Goal: Book appointment/travel/reservation

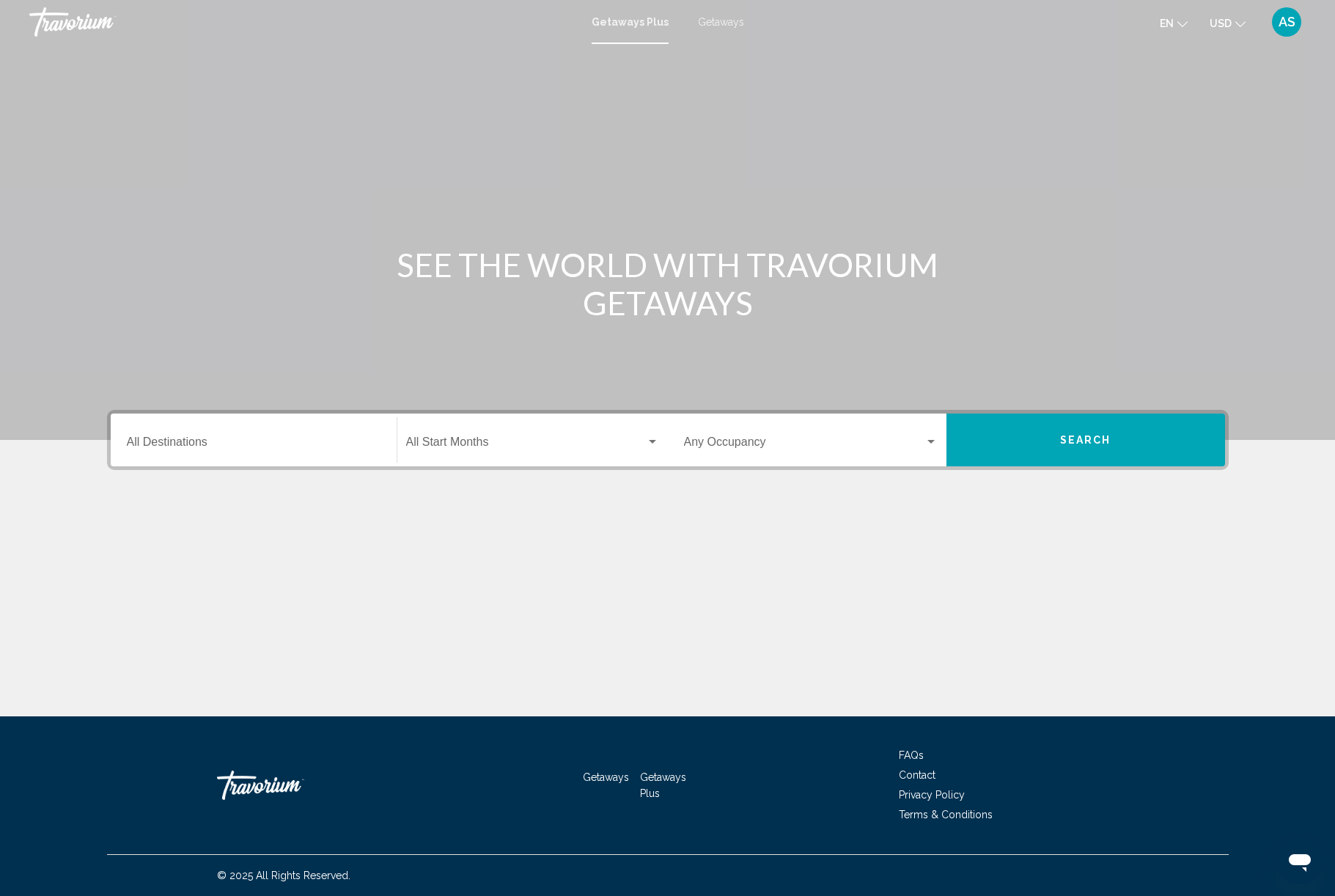
click at [272, 452] on input "Destination All Destinations" at bounding box center [253, 444] width 253 height 13
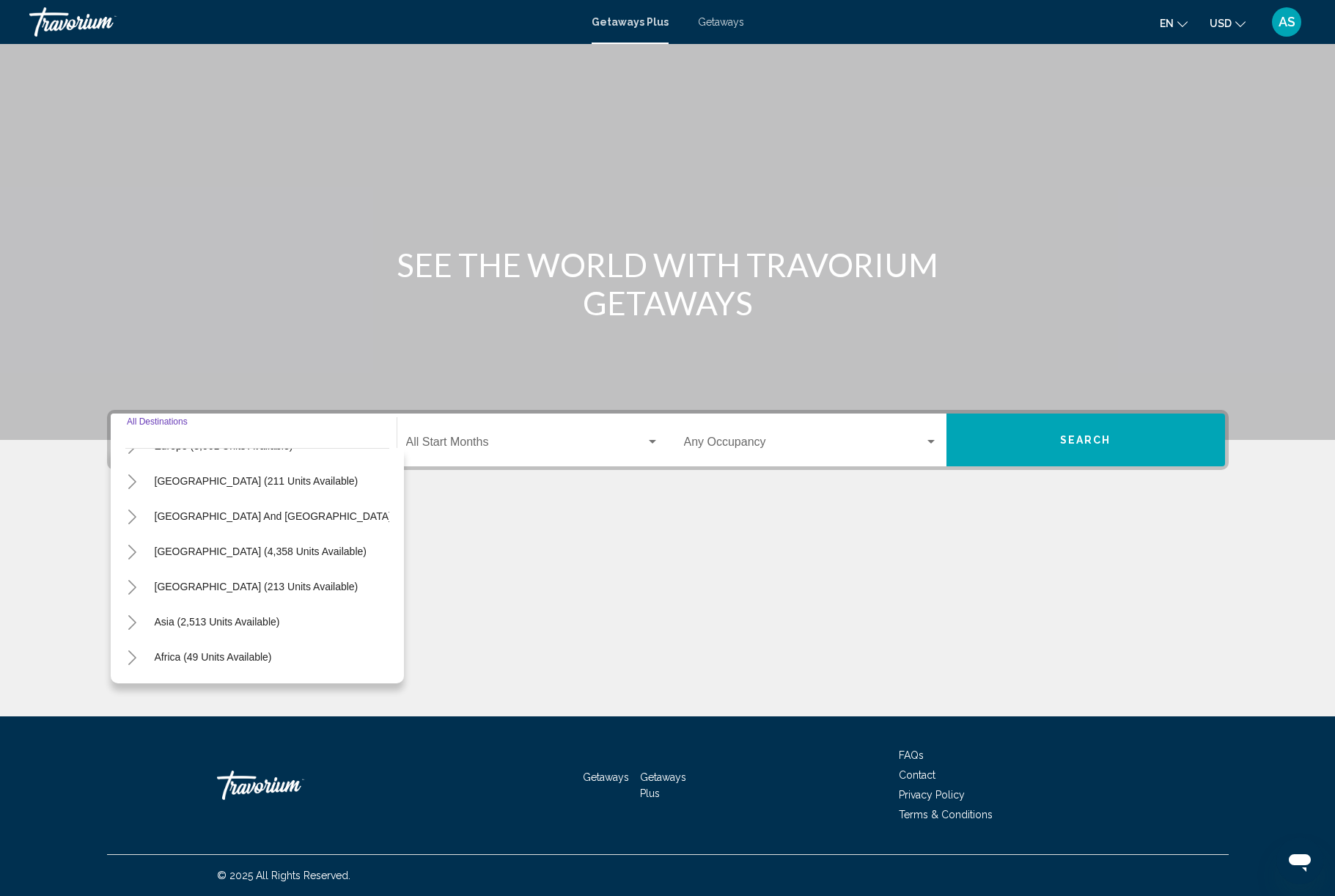
scroll to position [203, 8]
click at [126, 630] on icon "Toggle Asia (2,513 units available)" at bounding box center [132, 623] width 11 height 15
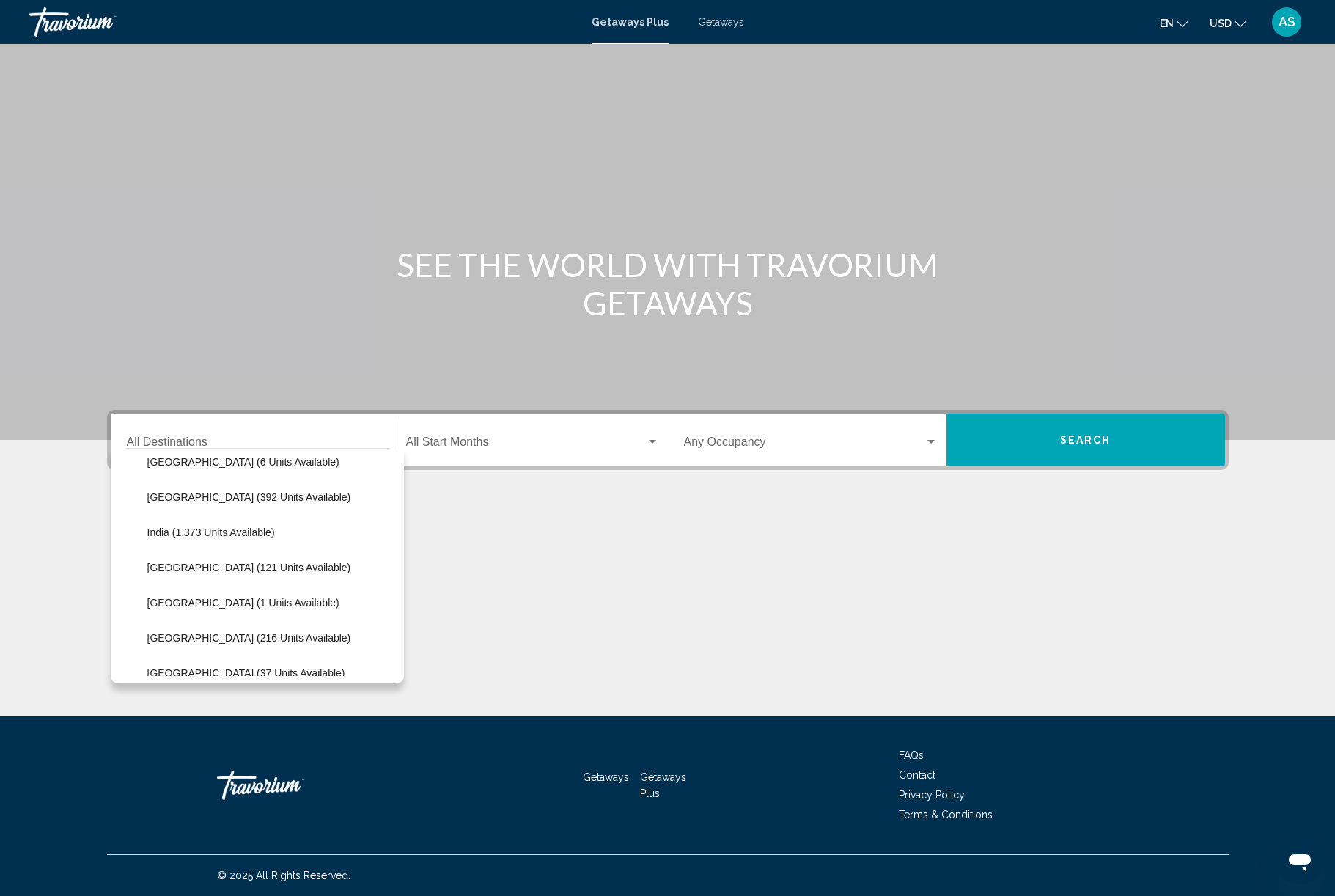
scroll to position [400, 0]
click at [147, 607] on span "Japan (1 units available)" at bounding box center [243, 601] width 192 height 12
type input "**********"
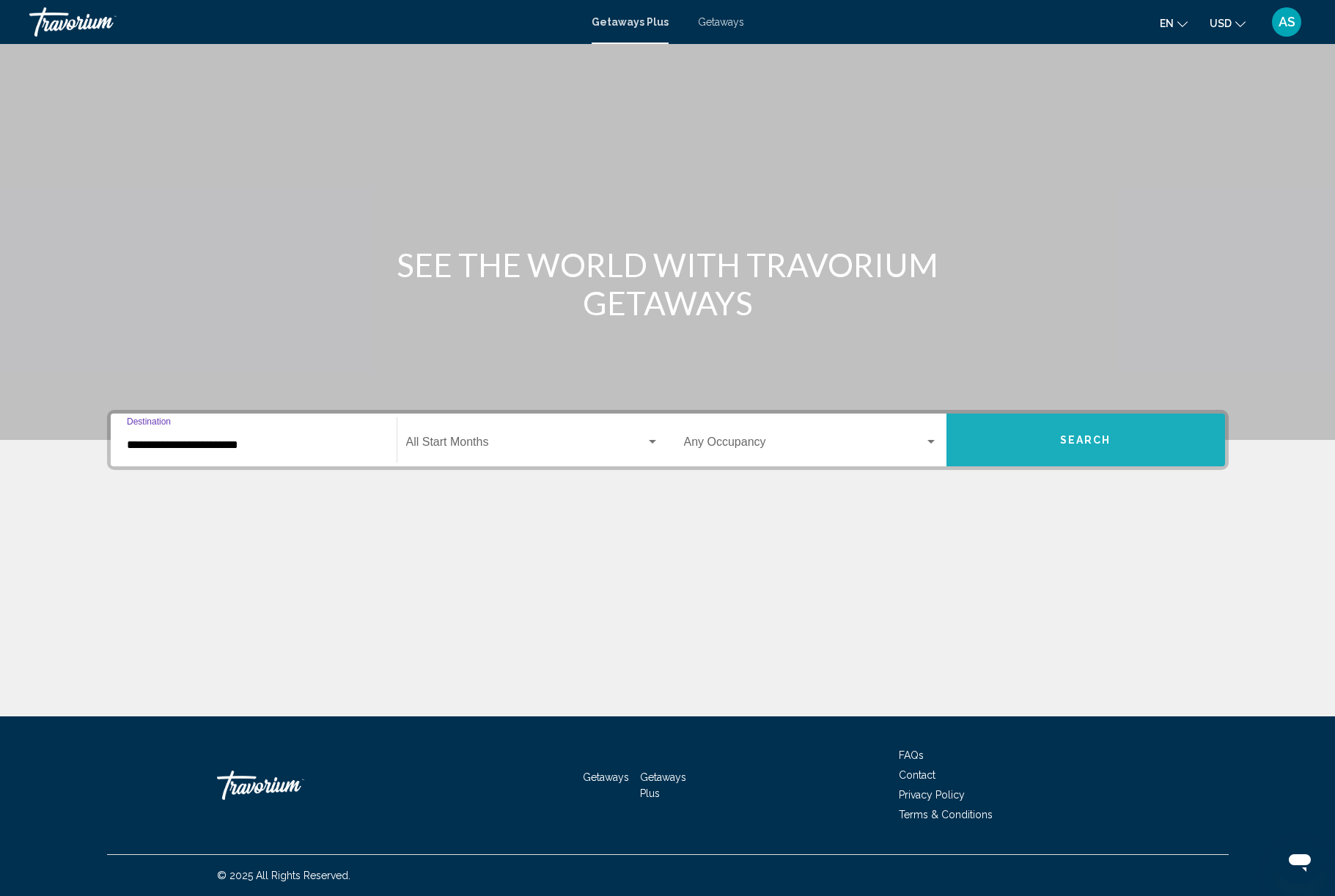
click at [1154, 466] on button "Search" at bounding box center [1086, 440] width 279 height 53
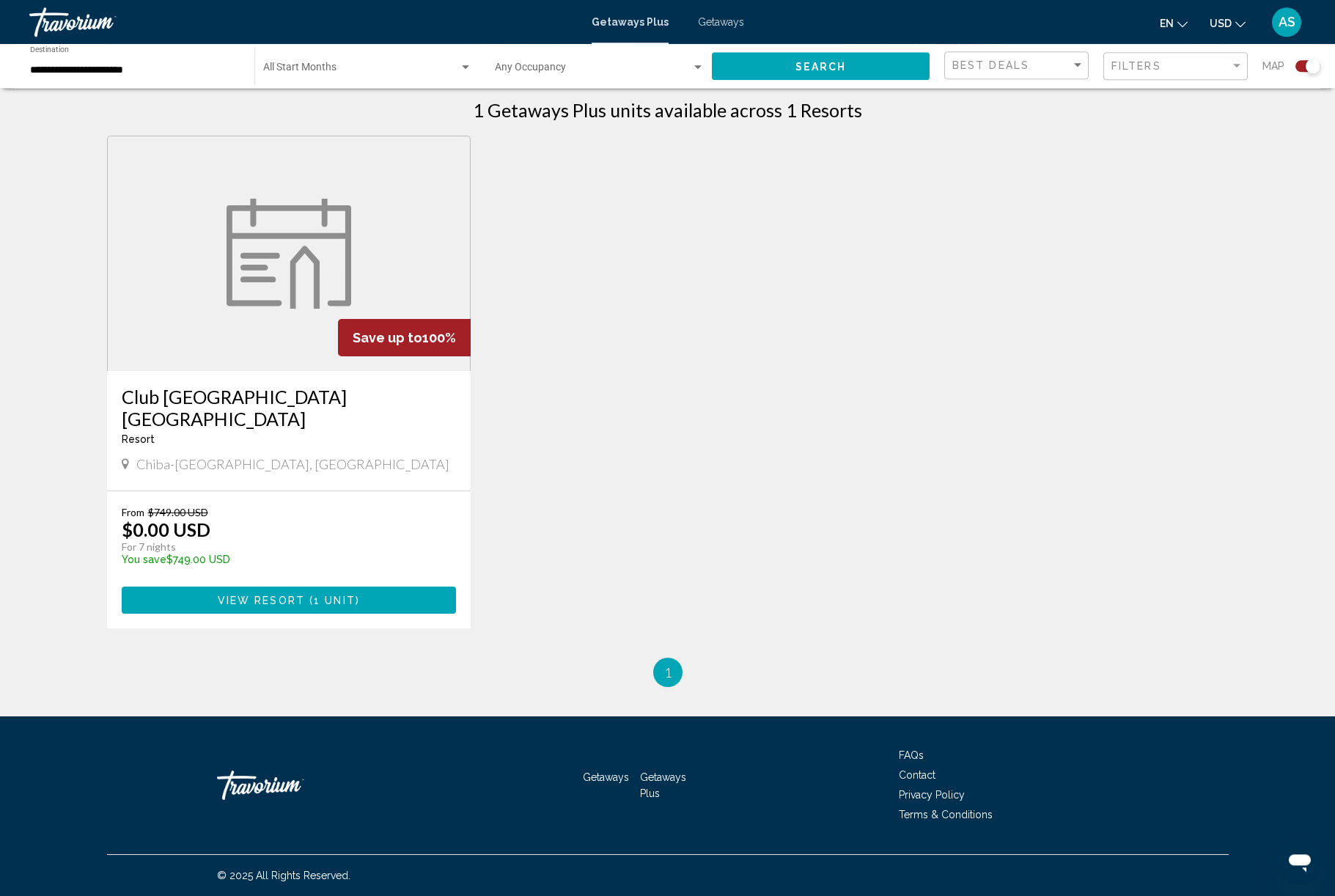
scroll to position [552, 0]
click at [372, 613] on button "View Resort ( 1 unit )" at bounding box center [289, 600] width 335 height 27
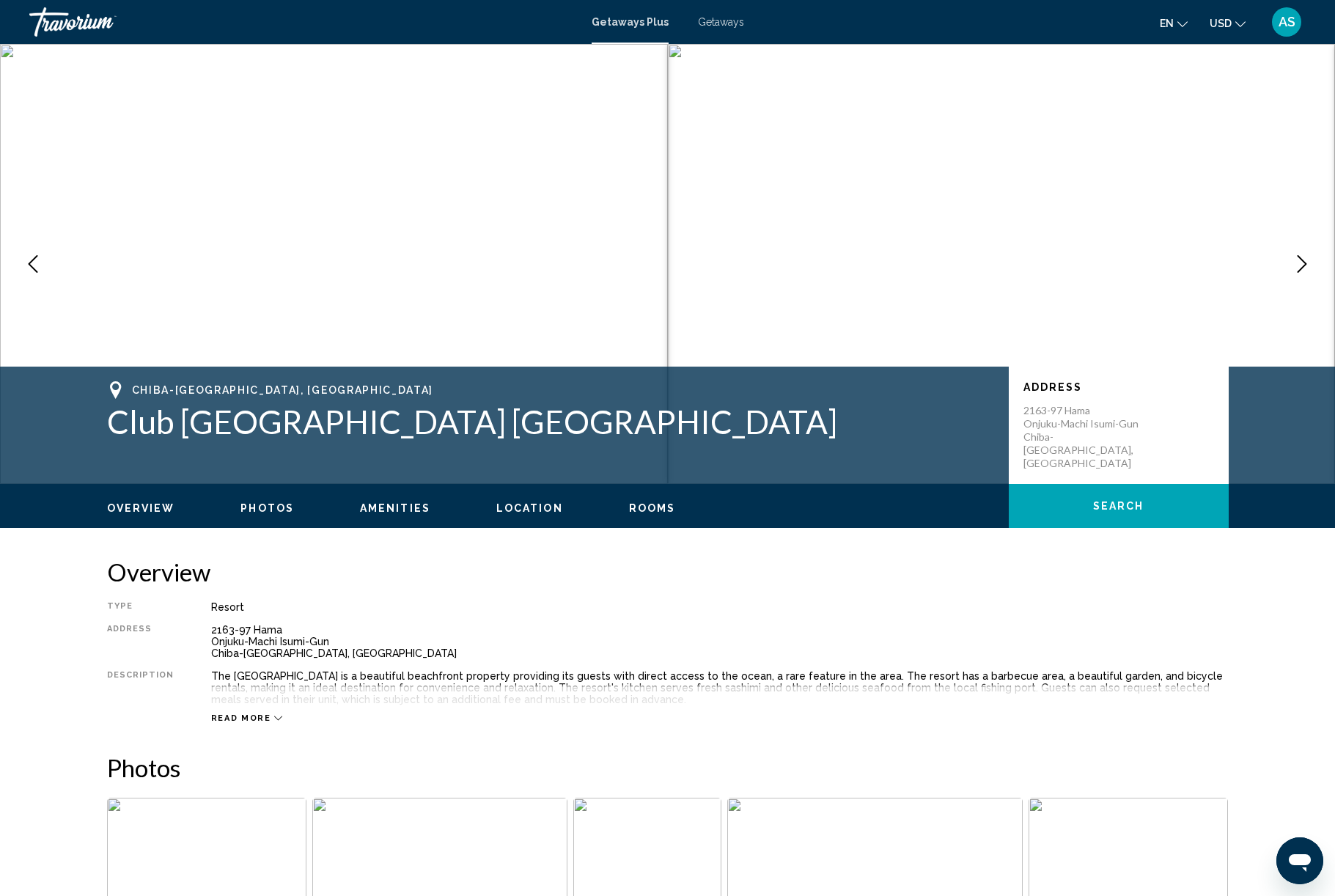
click at [1295, 272] on icon "Next image" at bounding box center [1302, 263] width 18 height 18
click at [668, 513] on span "Rooms" at bounding box center [652, 507] width 47 height 12
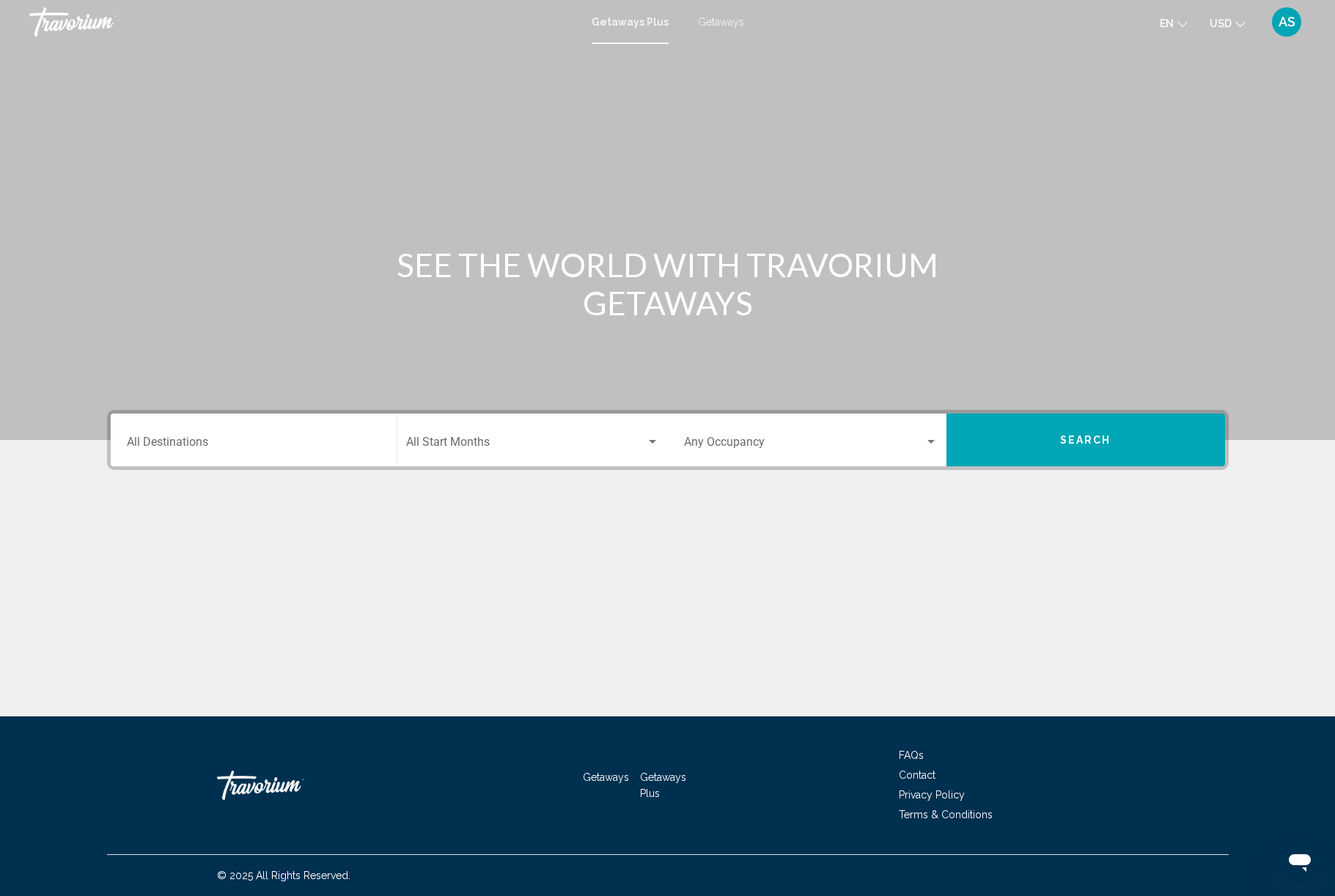
click at [152, 452] on input "Destination All Destinations" at bounding box center [253, 444] width 253 height 13
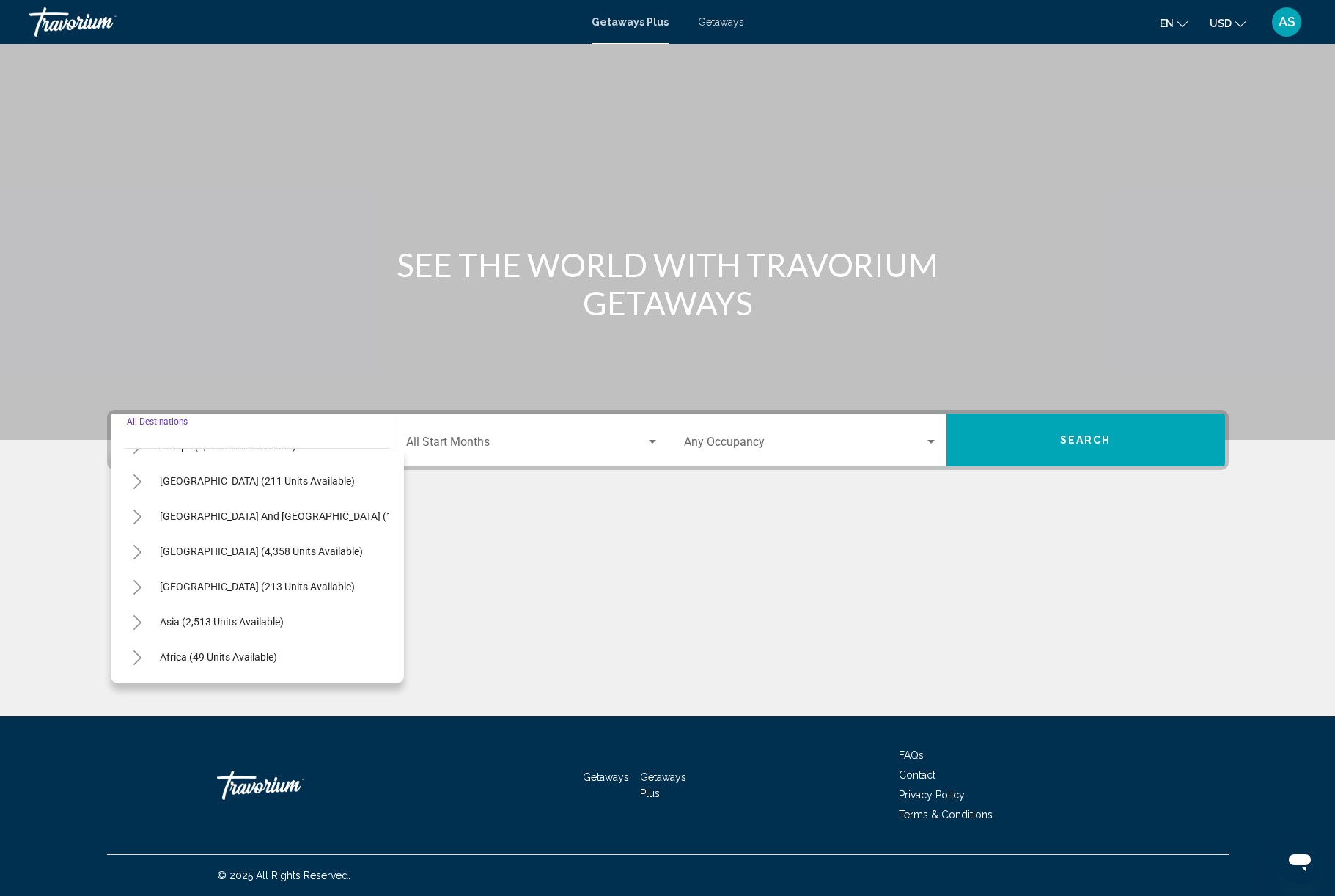
scroll to position [203, 3]
click at [122, 637] on button "Toggle Asia (2,513 units available)" at bounding box center [137, 622] width 29 height 29
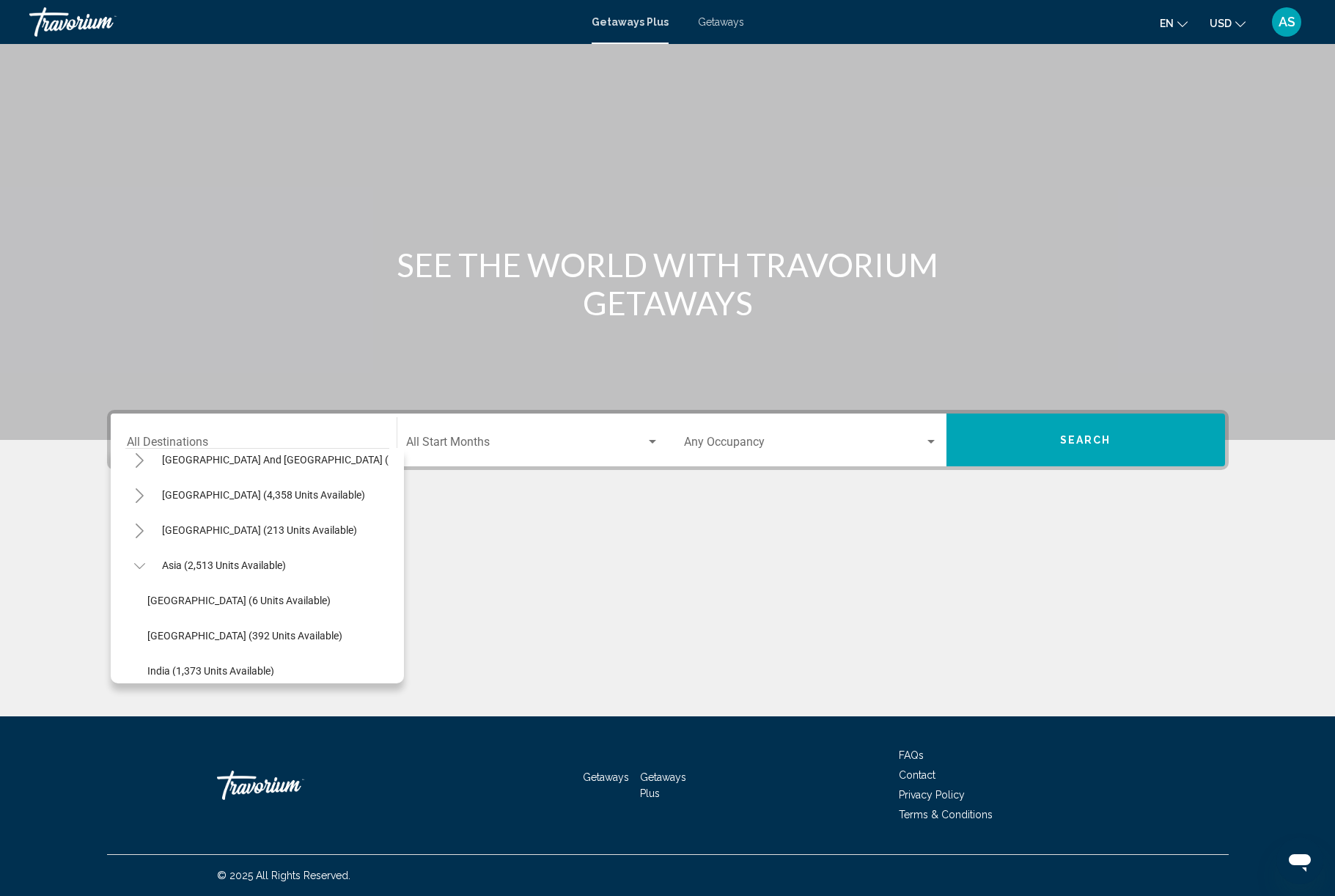
scroll to position [262, 0]
click at [172, 640] on span "China (392 units available)" at bounding box center [244, 634] width 195 height 12
type input "**********"
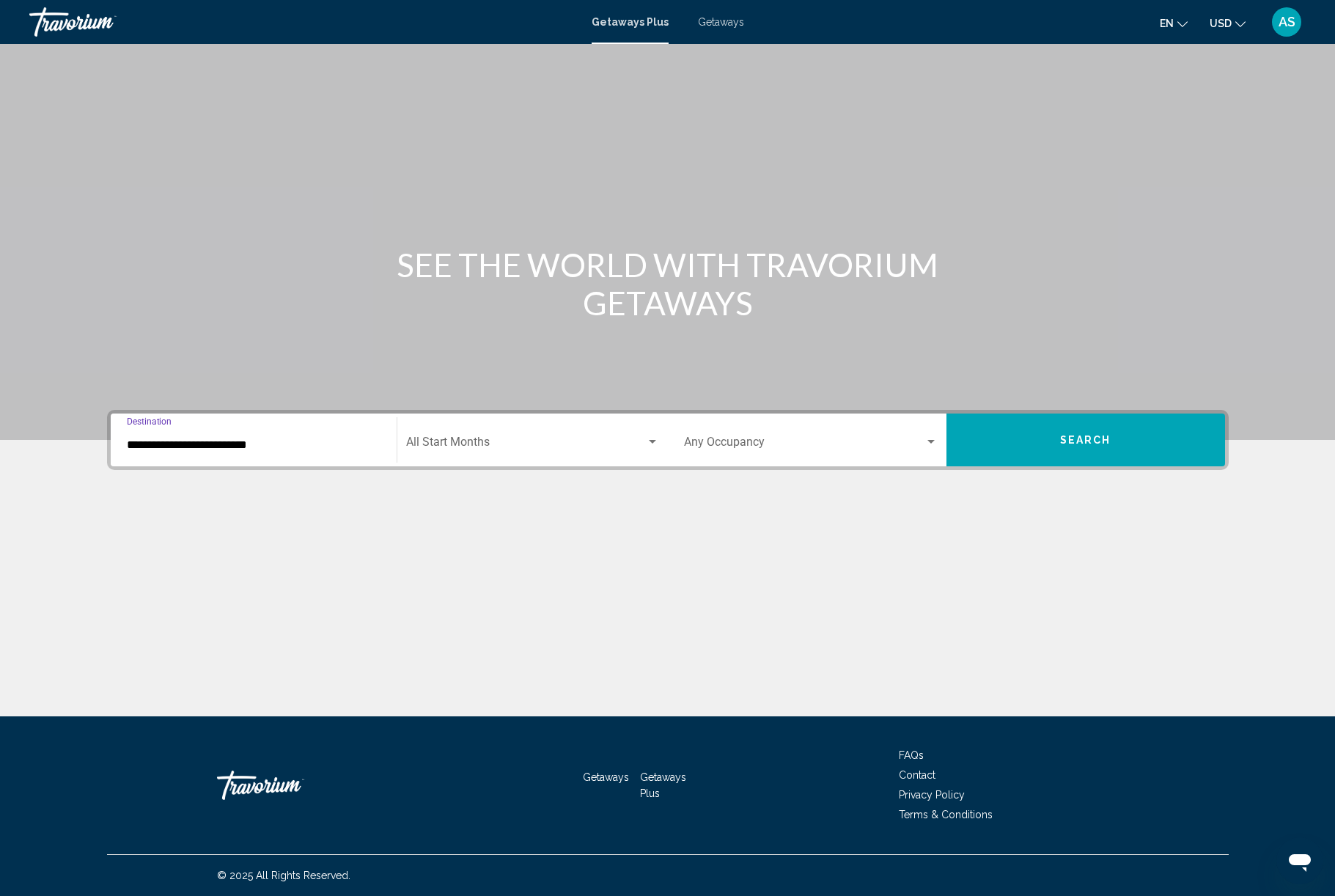
click at [1111, 446] on span "Search" at bounding box center [1086, 440] width 52 height 12
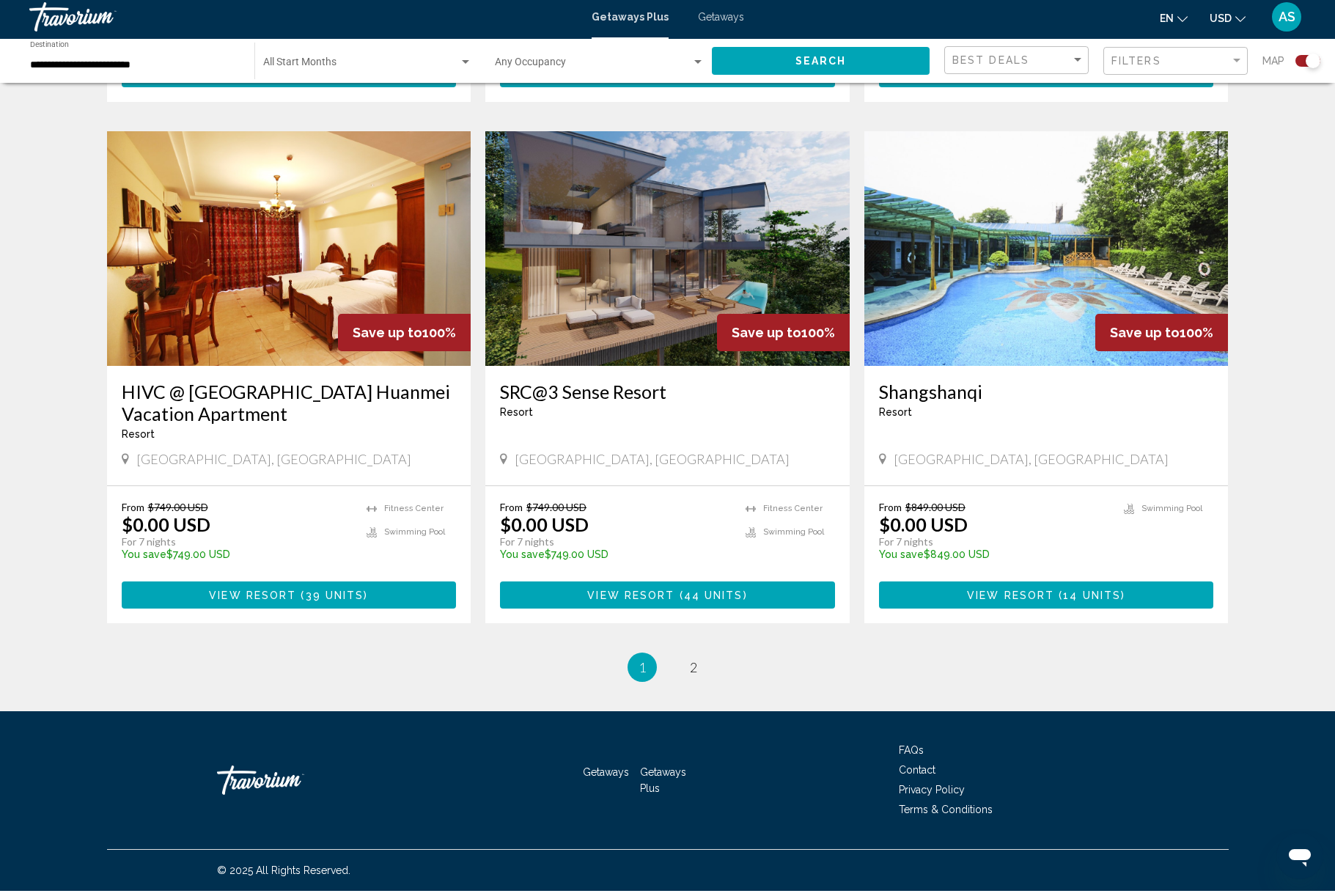
scroll to position [2367, 0]
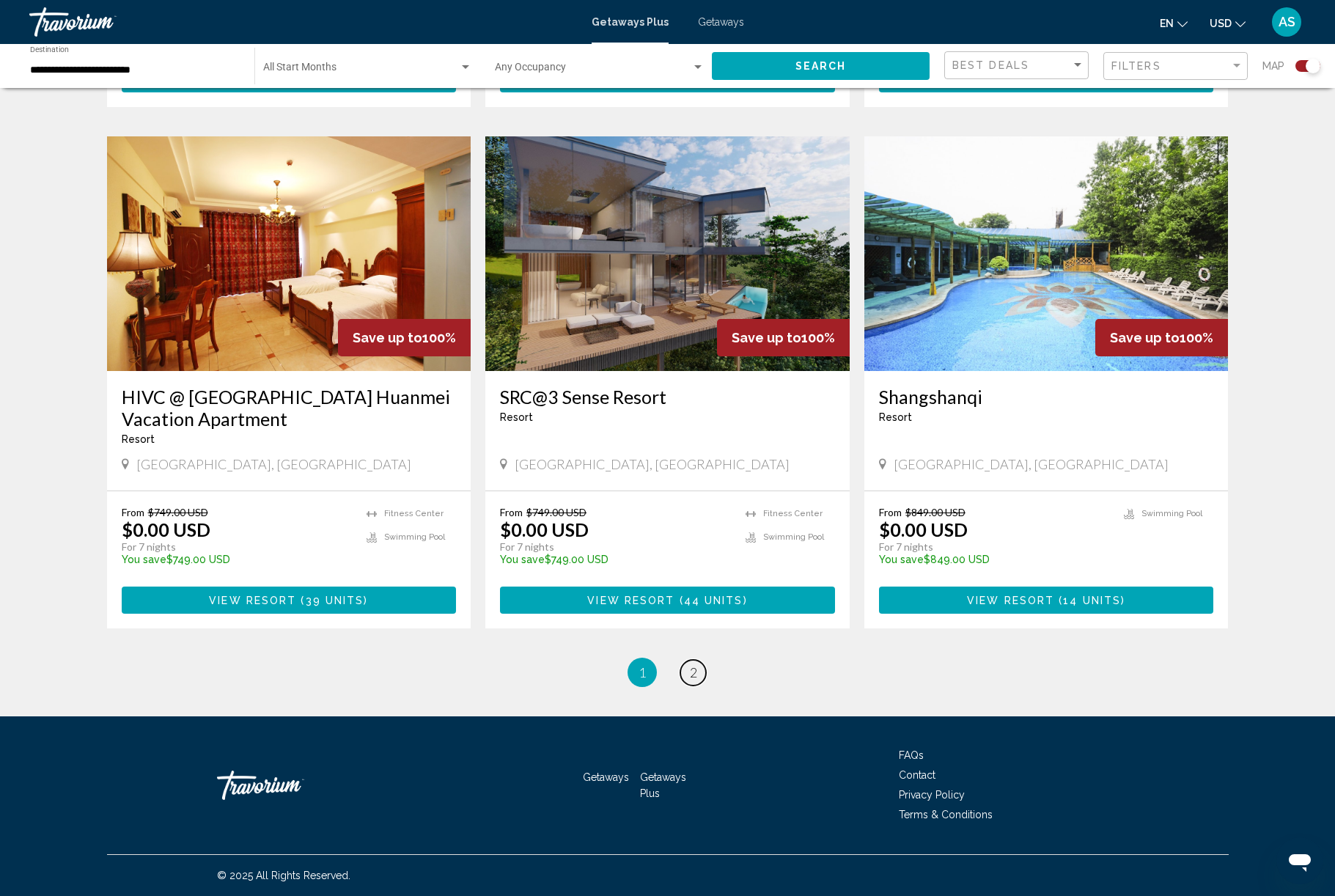
click at [694, 685] on link "page 2" at bounding box center [693, 672] width 25 height 25
